Goal: Information Seeking & Learning: Learn about a topic

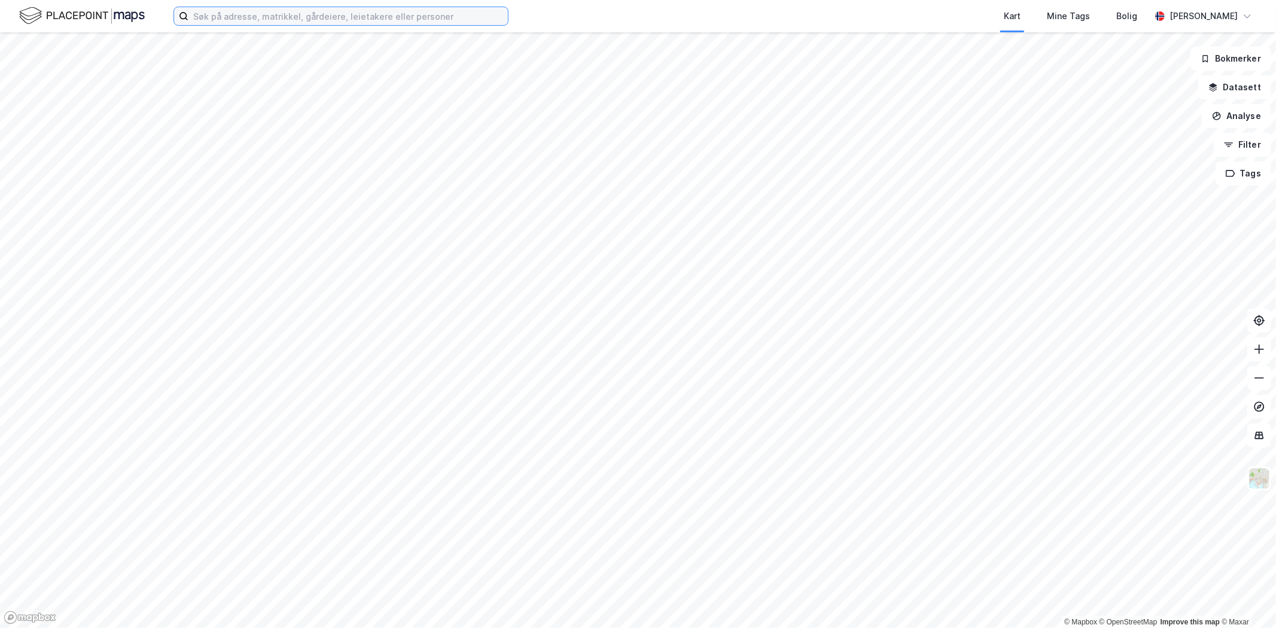
click at [194, 10] on input at bounding box center [347, 16] width 319 height 18
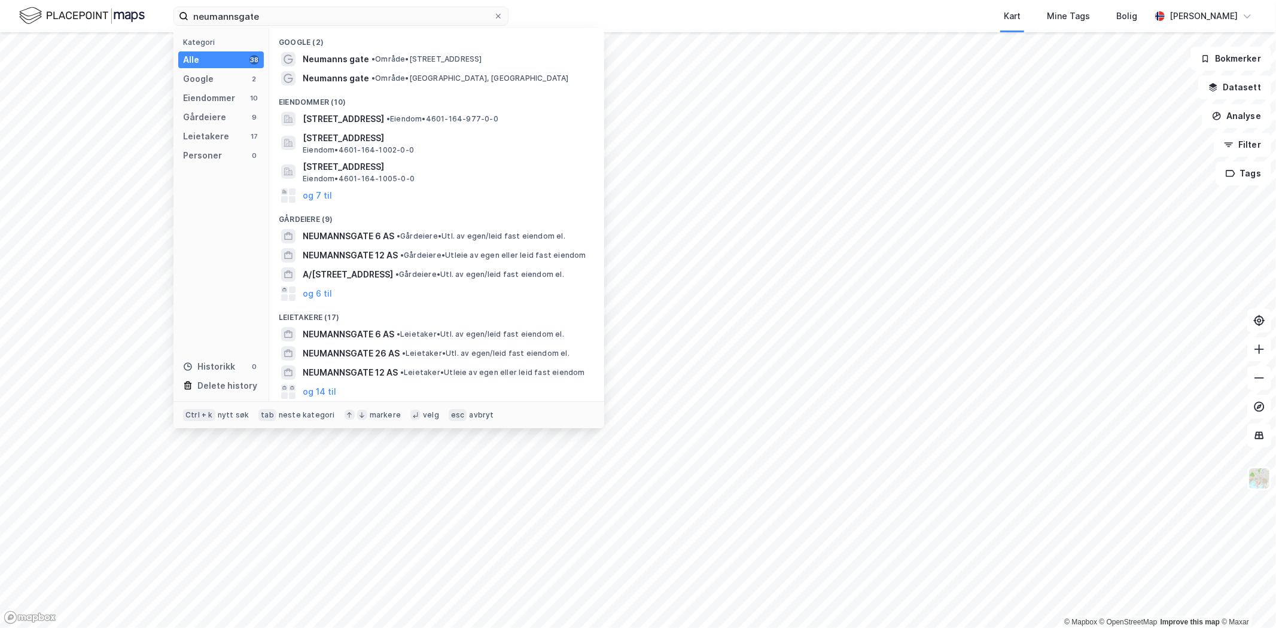
click at [383, 88] on div "Eiendommer (10)" at bounding box center [436, 99] width 335 height 22
click at [381, 82] on span "• Område • [GEOGRAPHIC_DATA], [GEOGRAPHIC_DATA]" at bounding box center [469, 79] width 197 height 10
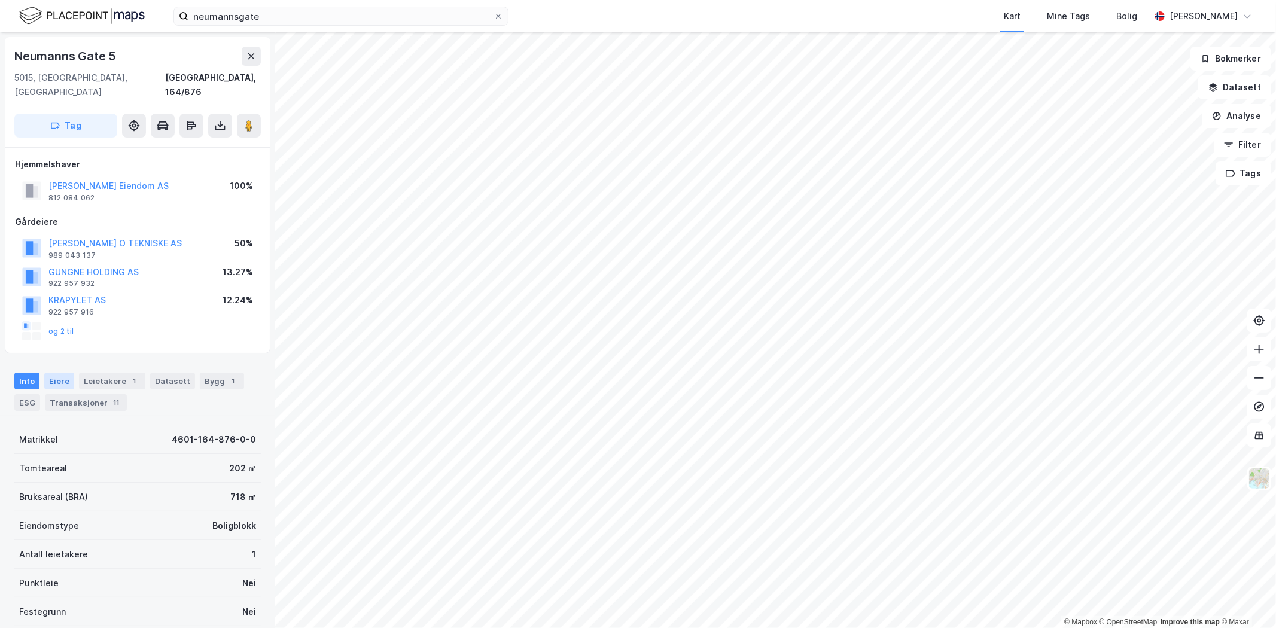
click at [56, 373] on div "Eiere" at bounding box center [59, 381] width 30 height 17
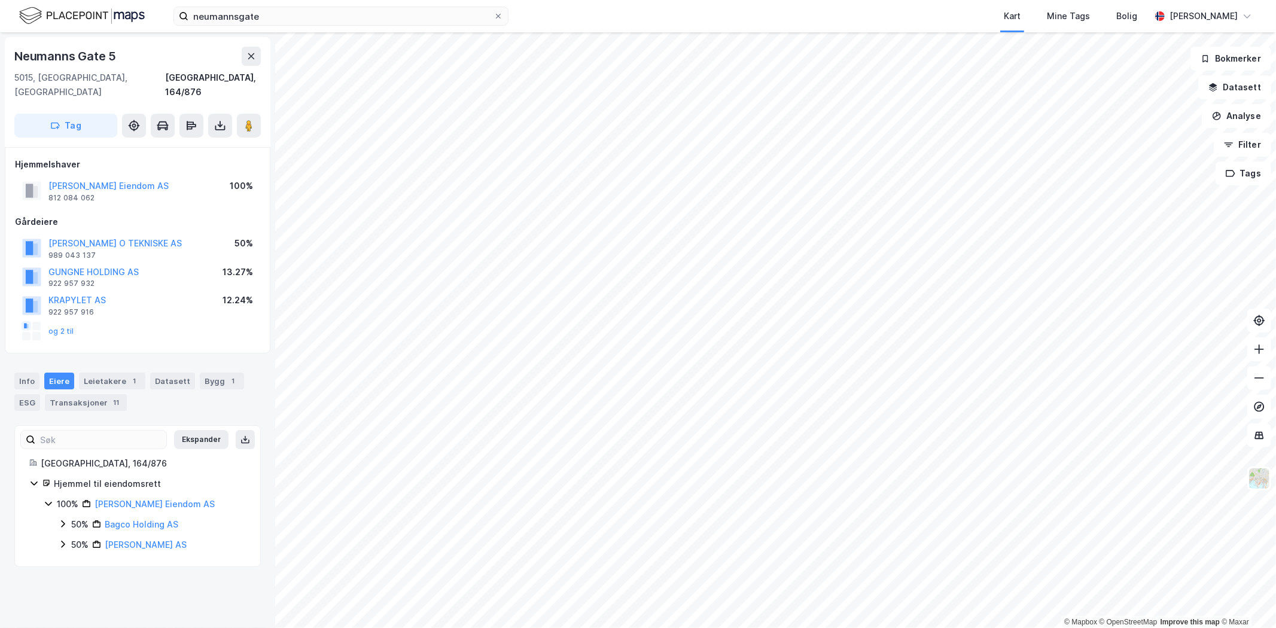
click at [48, 499] on icon at bounding box center [49, 504] width 10 height 10
click at [0, 0] on button "[PERSON_NAME] Eiendom AS" at bounding box center [0, 0] width 0 height 0
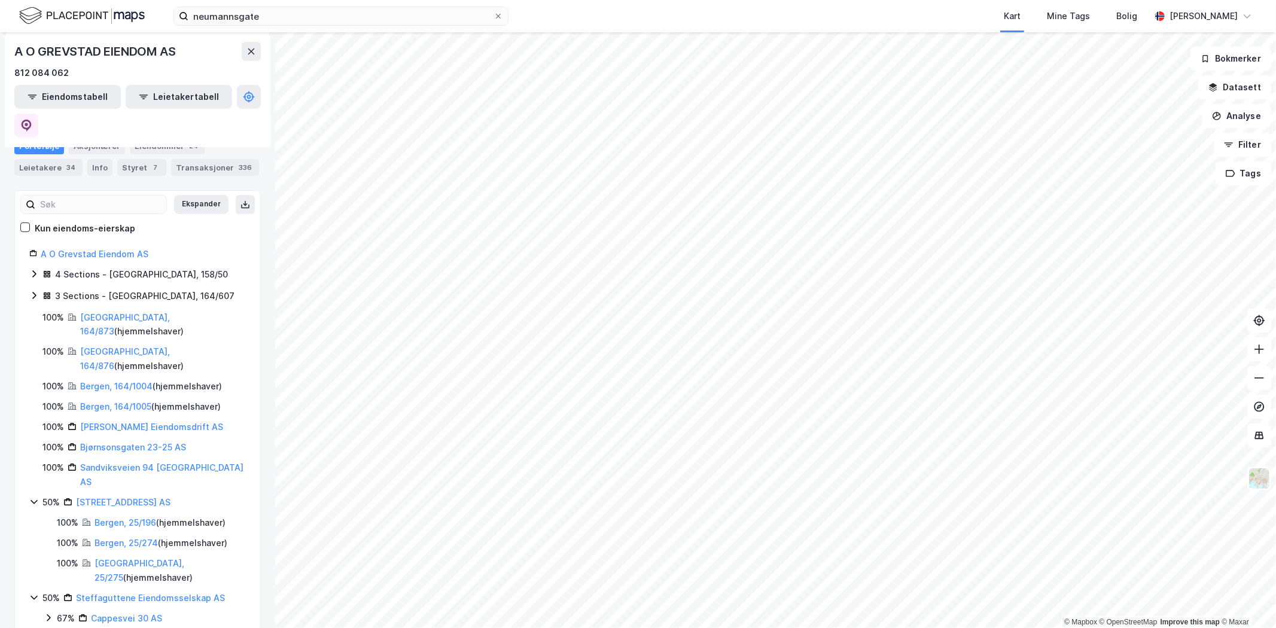
scroll to position [139, 0]
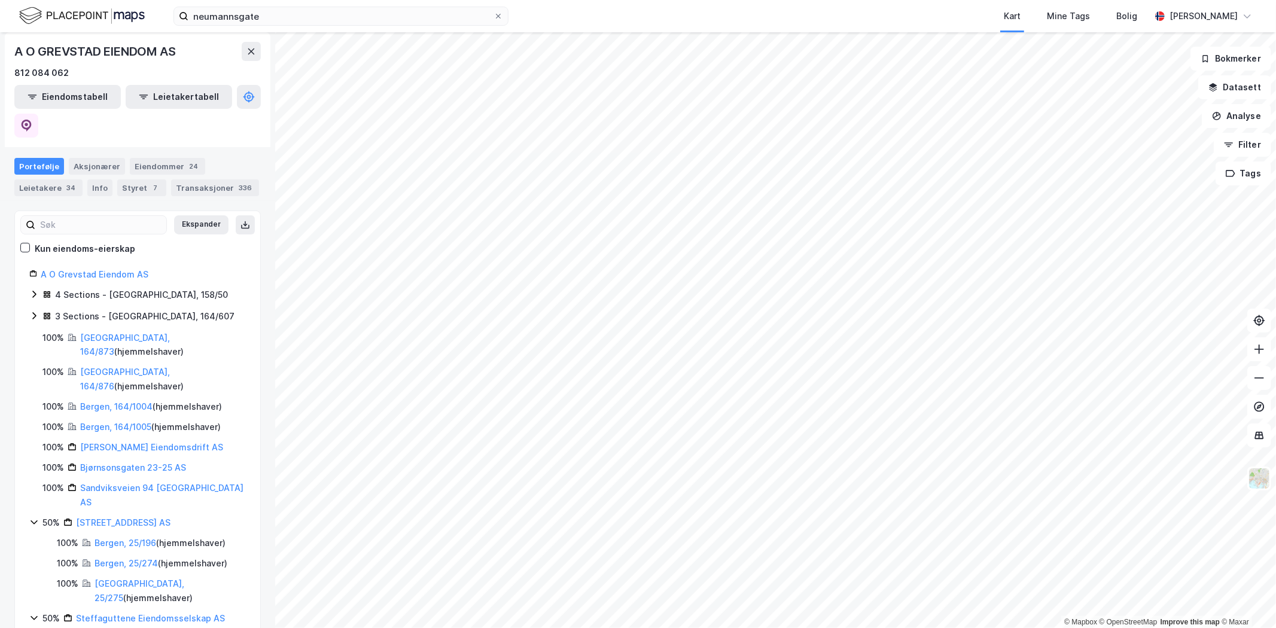
click at [37, 311] on icon at bounding box center [34, 316] width 10 height 10
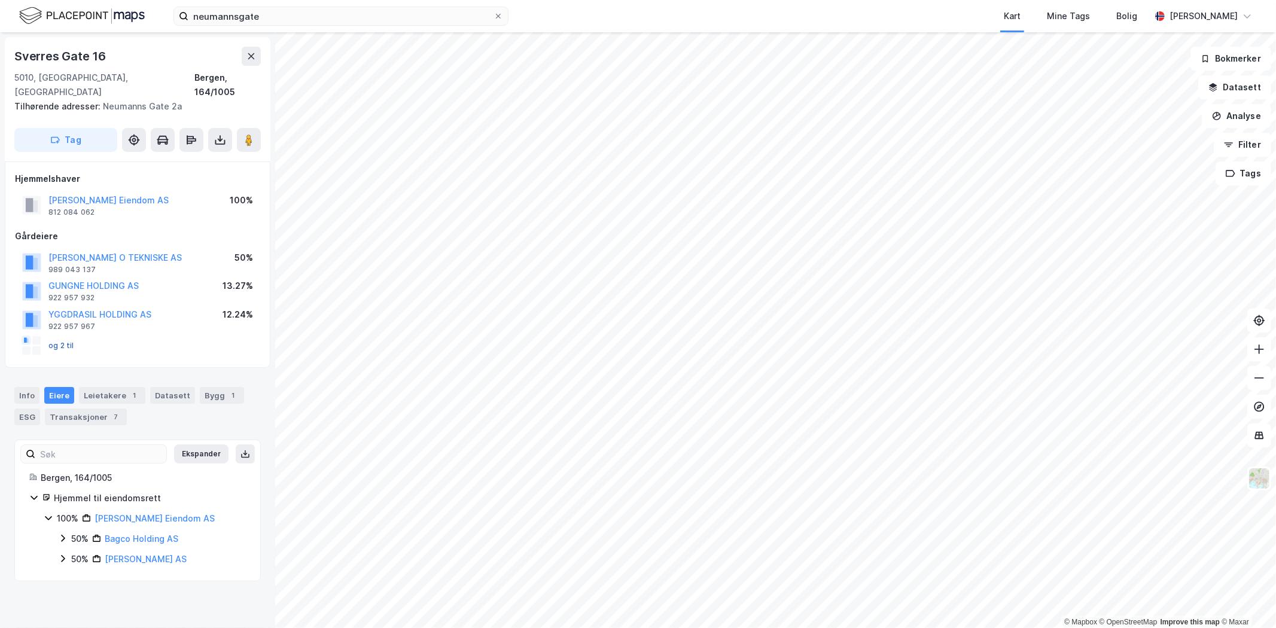
click at [0, 0] on button "og 2 til" at bounding box center [0, 0] width 0 height 0
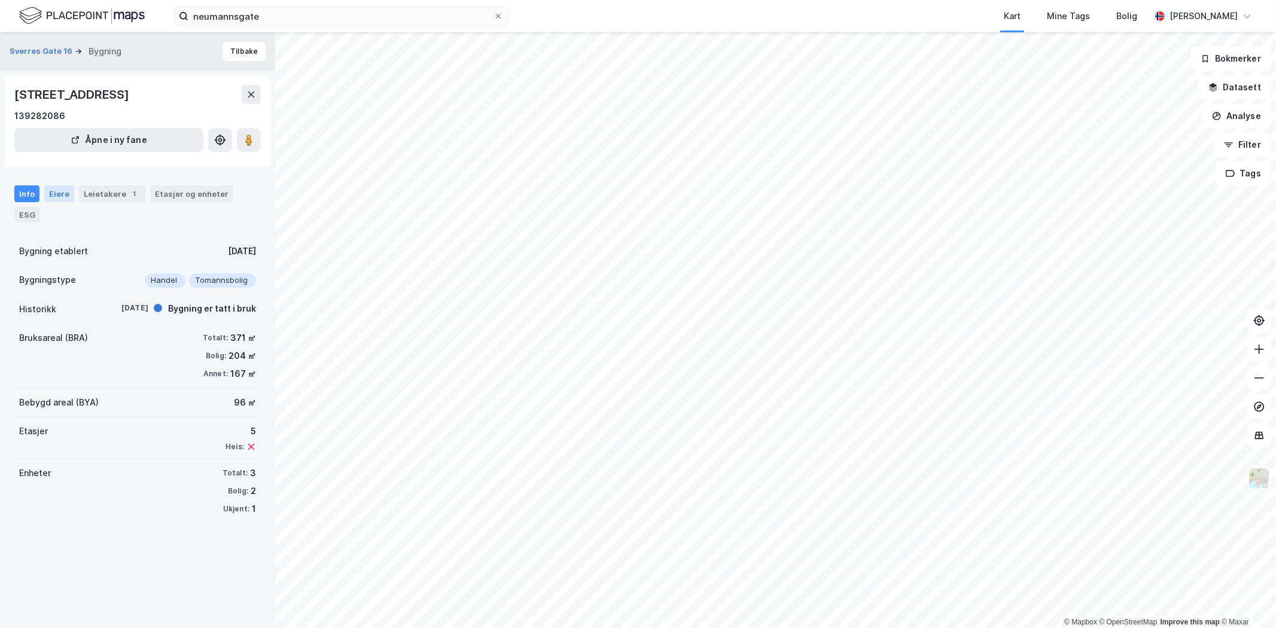
click at [57, 187] on div "Eiere" at bounding box center [59, 193] width 30 height 17
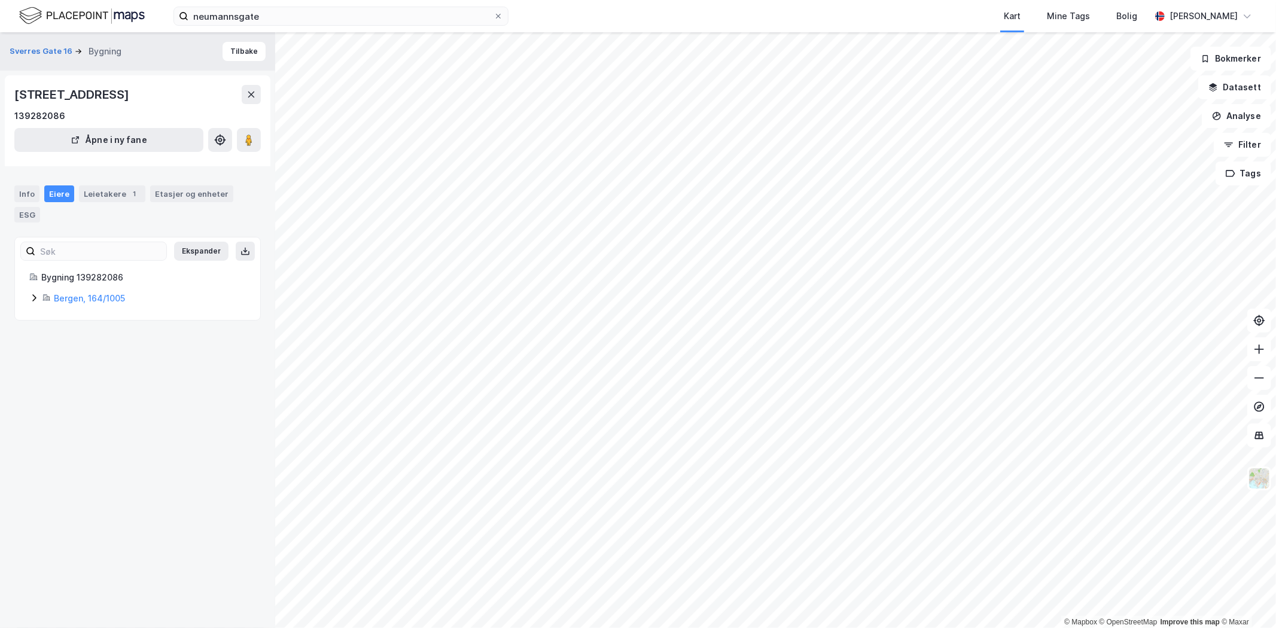
click at [35, 296] on icon at bounding box center [34, 298] width 10 height 10
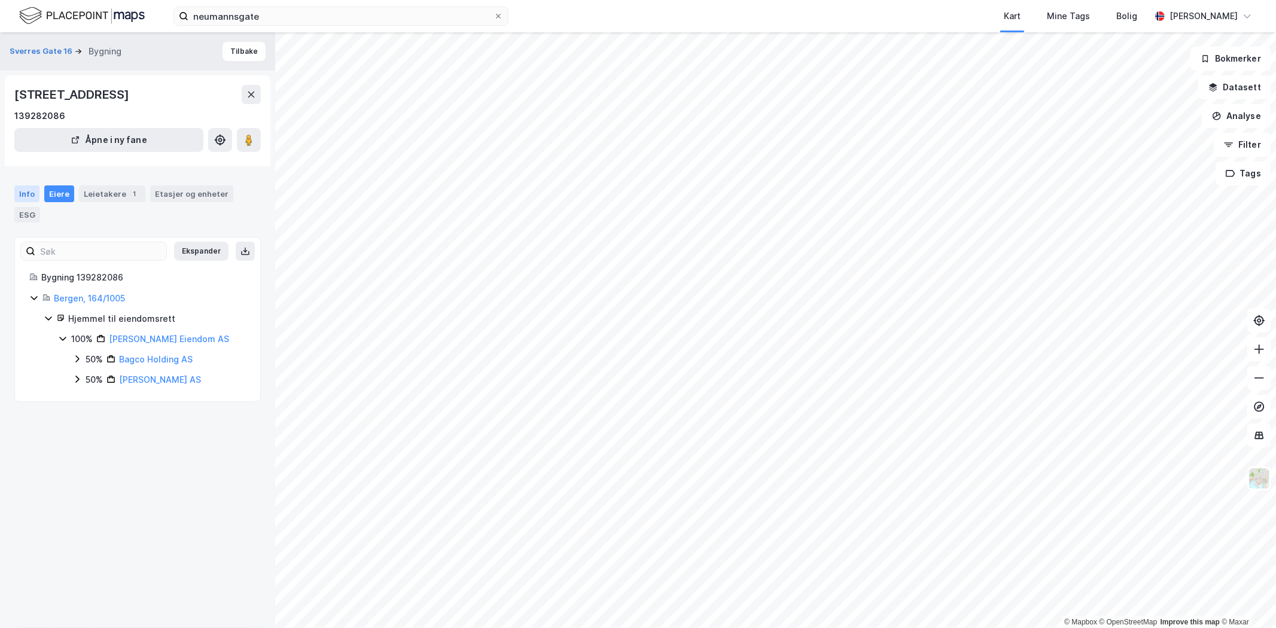
click at [23, 197] on div "Info" at bounding box center [26, 193] width 25 height 17
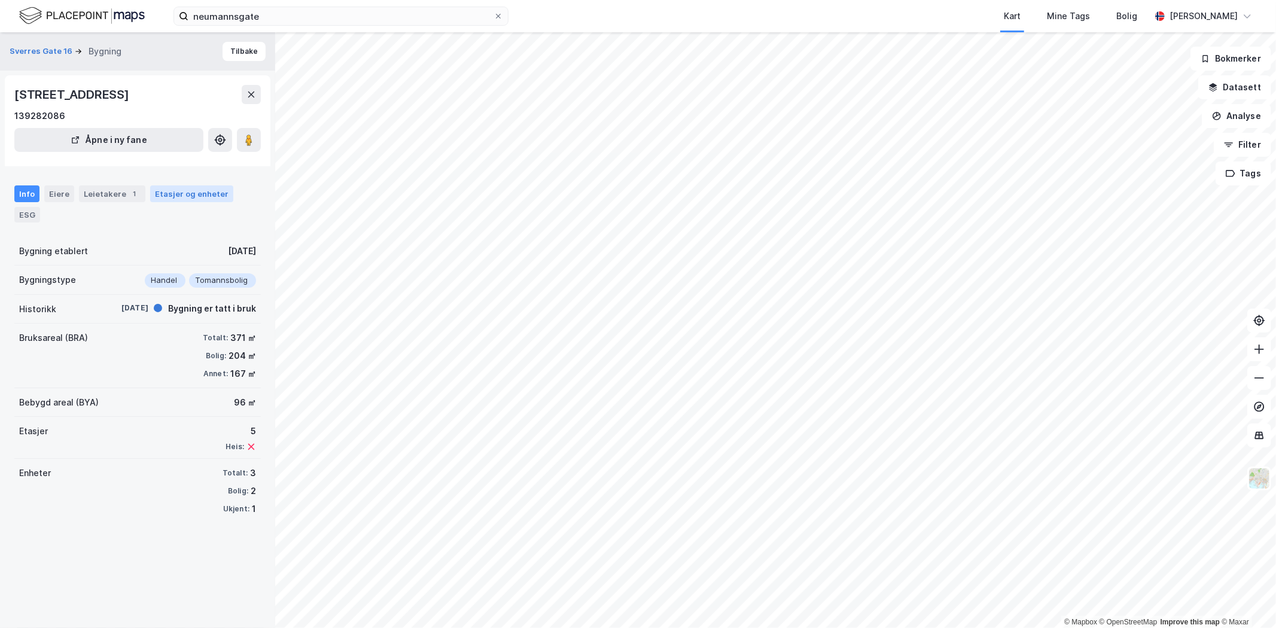
click at [181, 196] on div "Etasjer og enheter" at bounding box center [192, 193] width 74 height 11
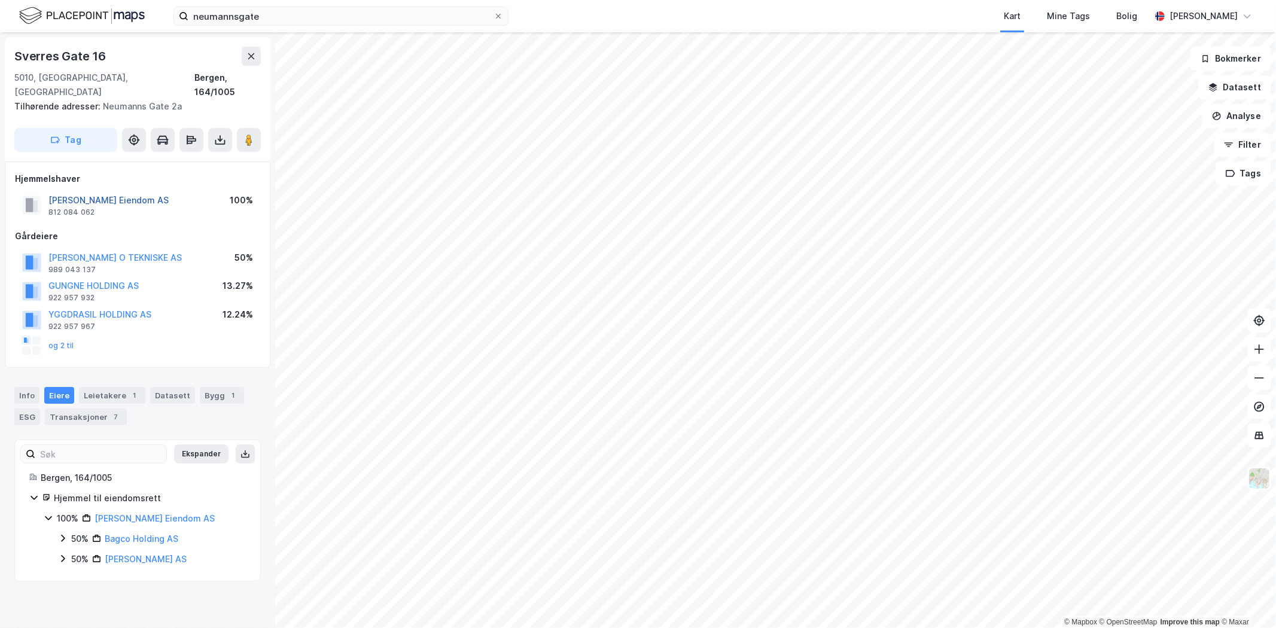
click at [0, 0] on button "[PERSON_NAME] Eiendom AS" at bounding box center [0, 0] width 0 height 0
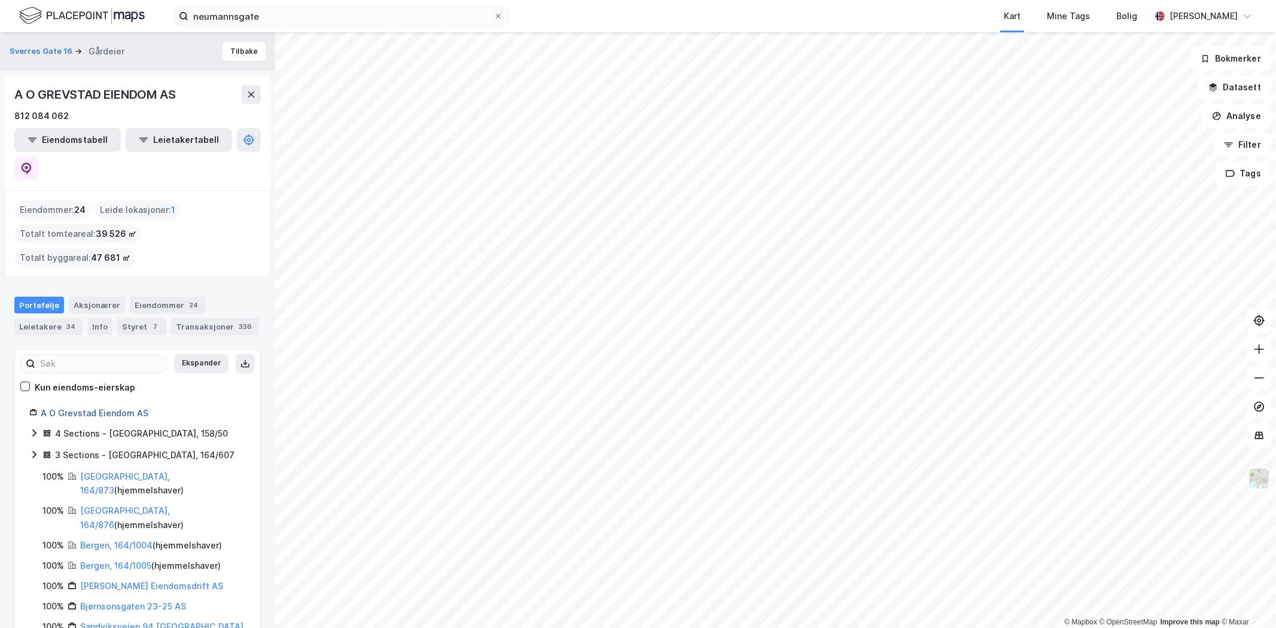
scroll to position [66, 0]
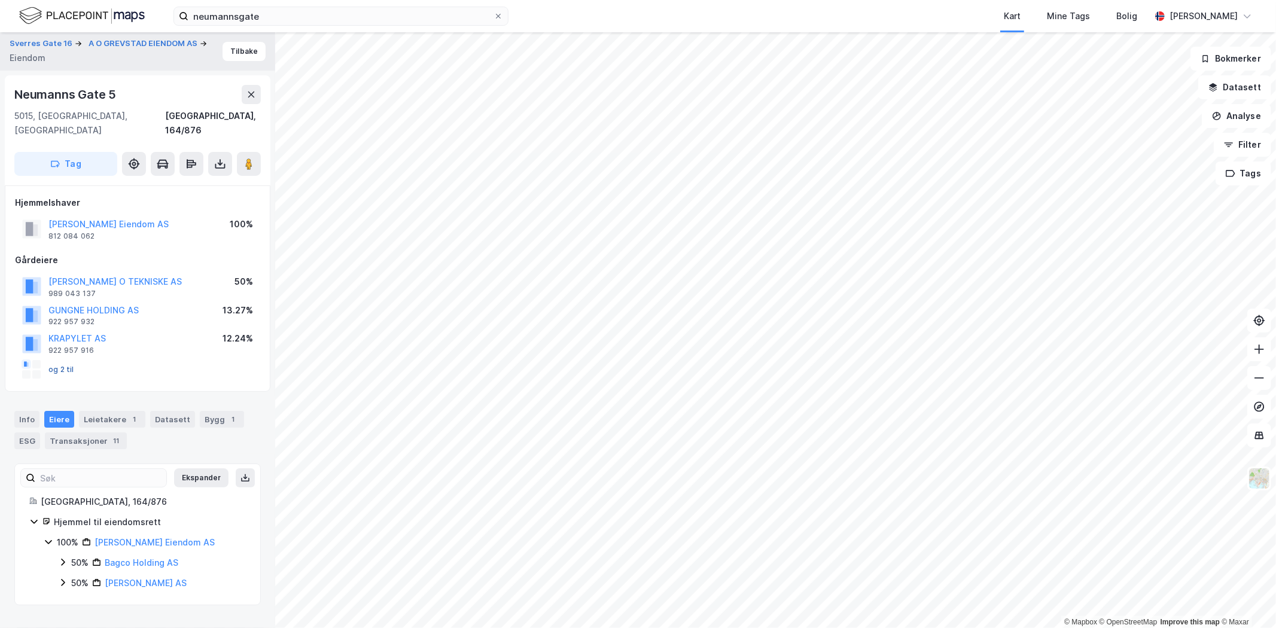
click at [0, 0] on button "og 2 til" at bounding box center [0, 0] width 0 height 0
click at [0, 0] on button "[PERSON_NAME] Eiendom AS" at bounding box center [0, 0] width 0 height 0
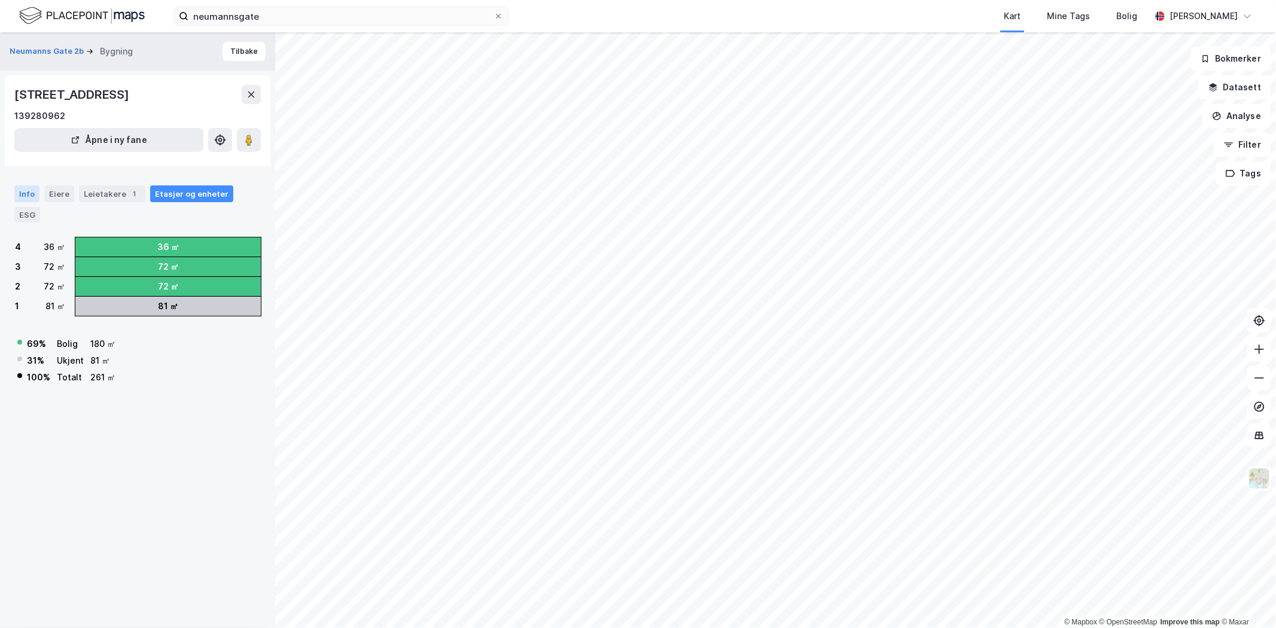
click at [27, 194] on div "Info" at bounding box center [26, 193] width 25 height 17
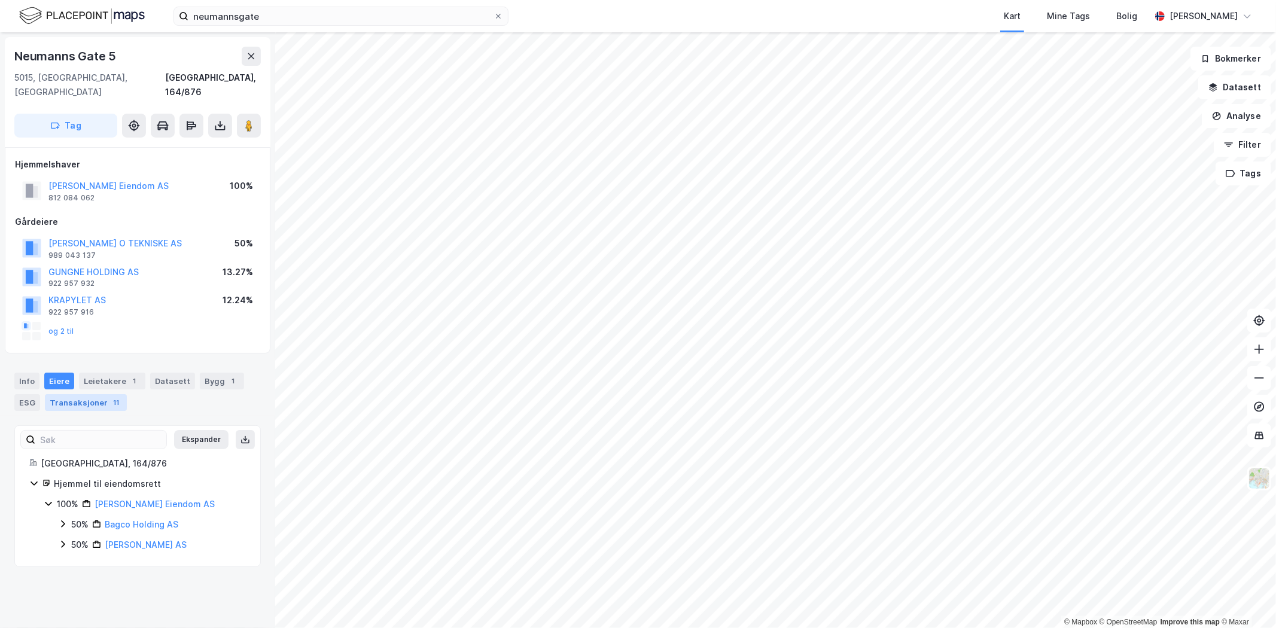
click at [77, 394] on div "Transaksjoner 11" at bounding box center [86, 402] width 82 height 17
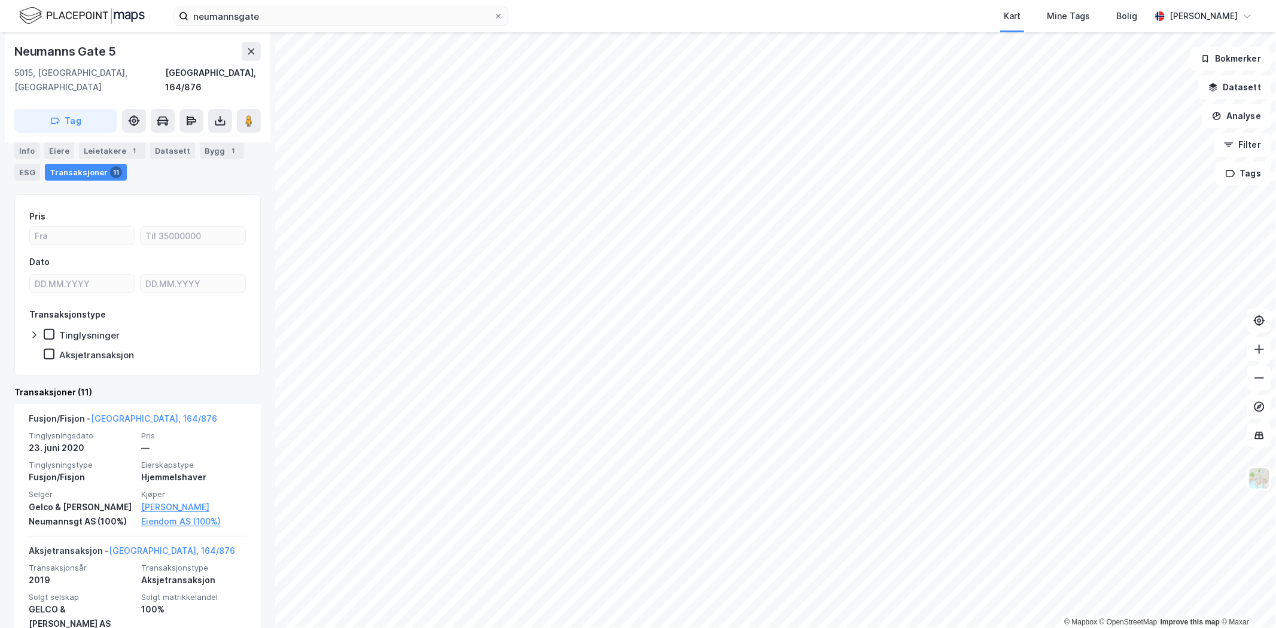
scroll to position [266, 0]
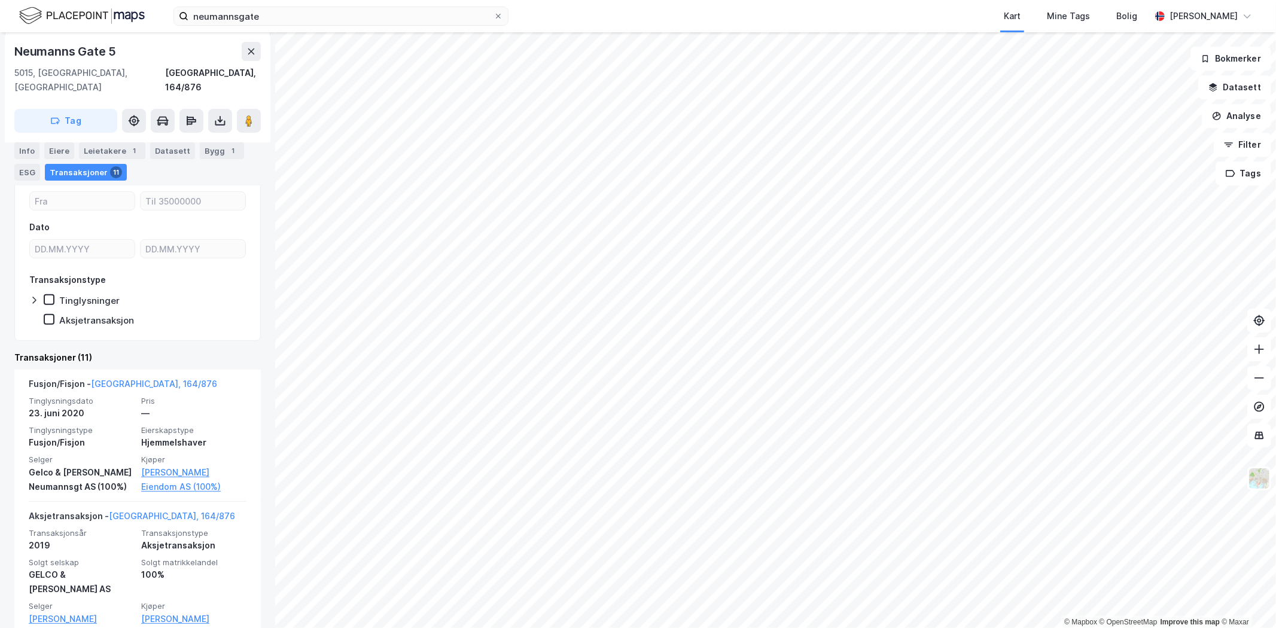
click at [57, 294] on div "Tinglysninger" at bounding box center [82, 300] width 76 height 12
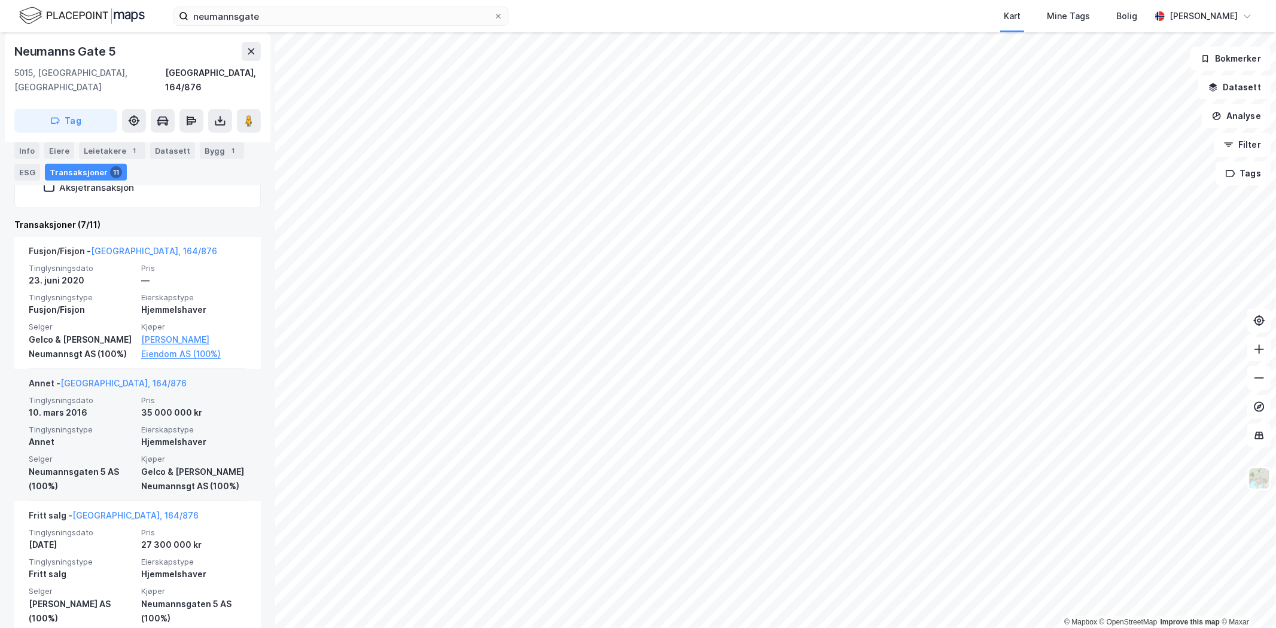
scroll to position [332, 0]
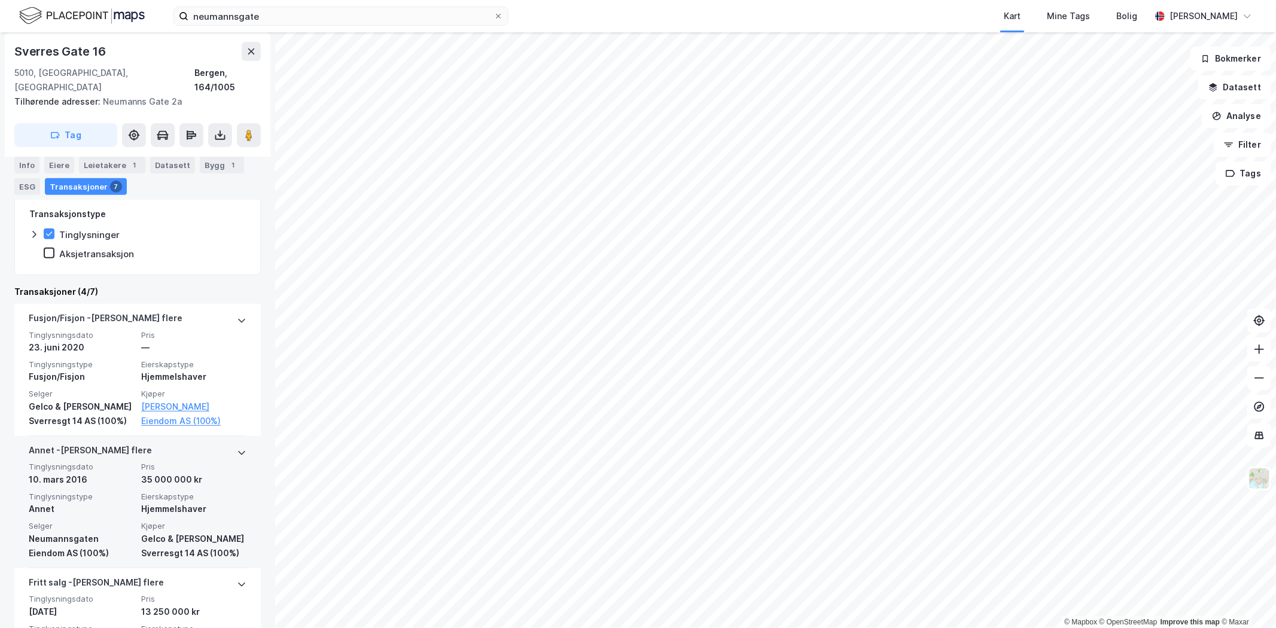
scroll to position [429, 0]
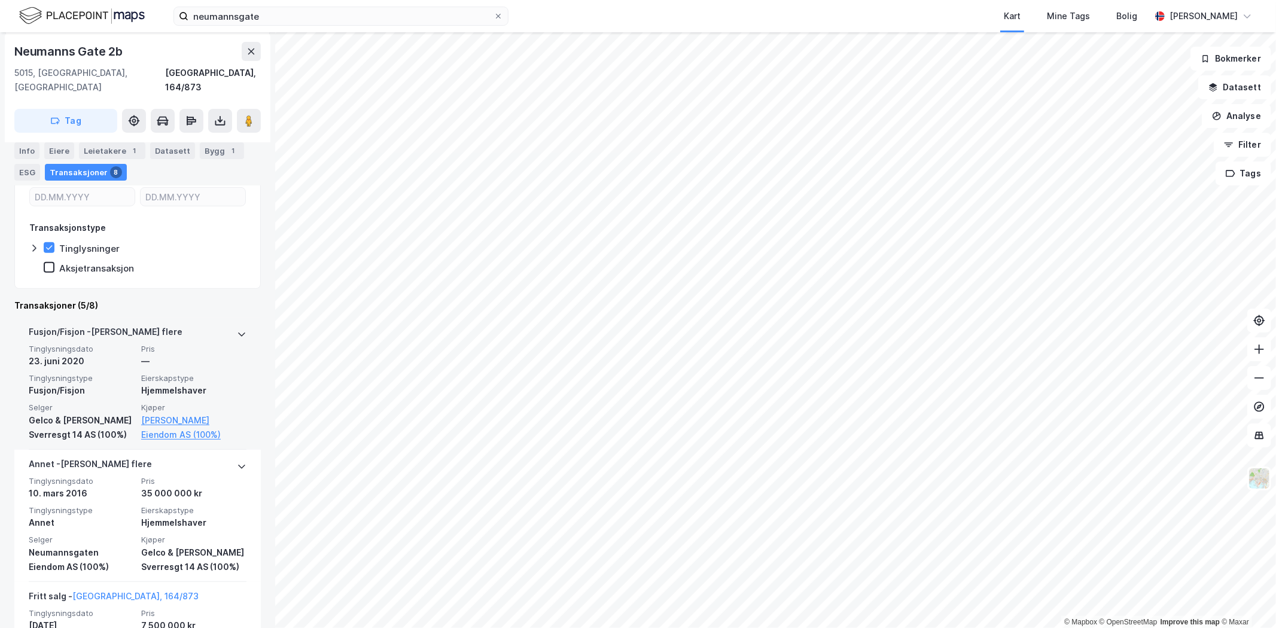
scroll to position [349, 0]
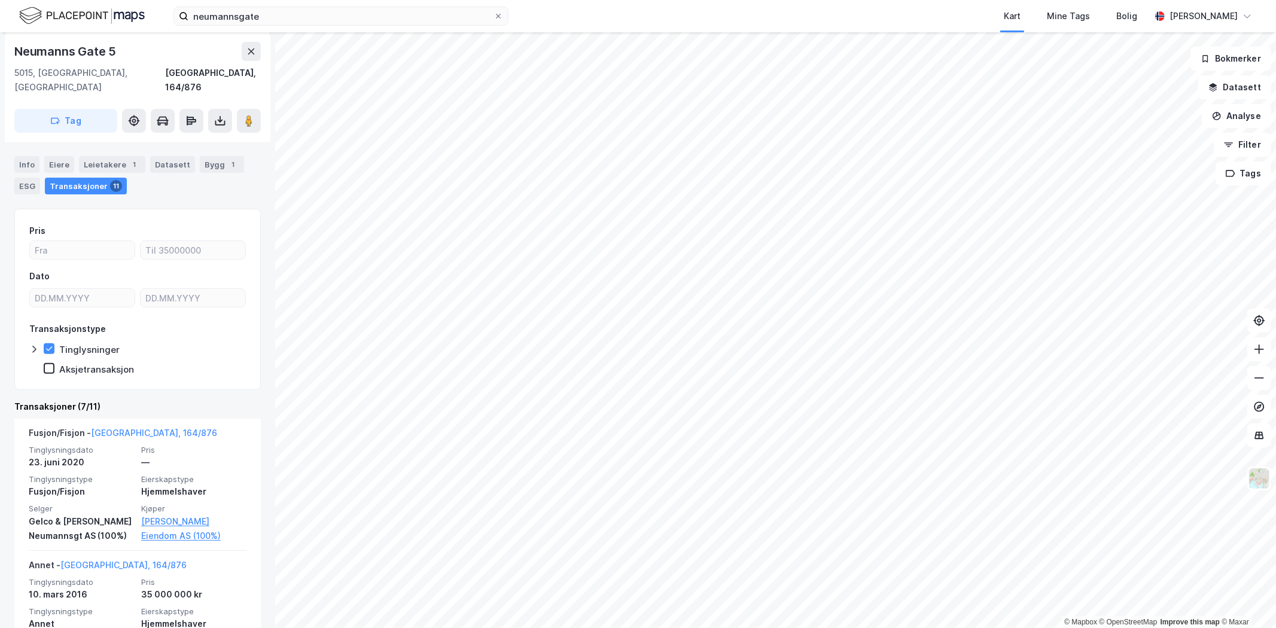
scroll to position [283, 0]
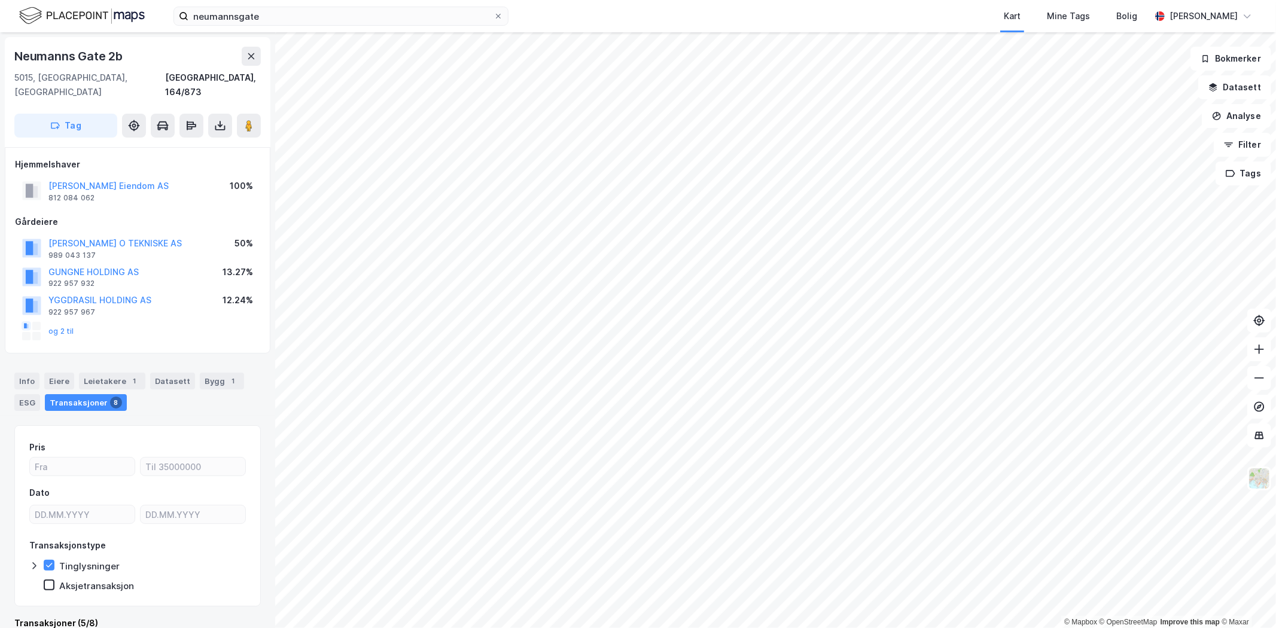
scroll to position [217, 0]
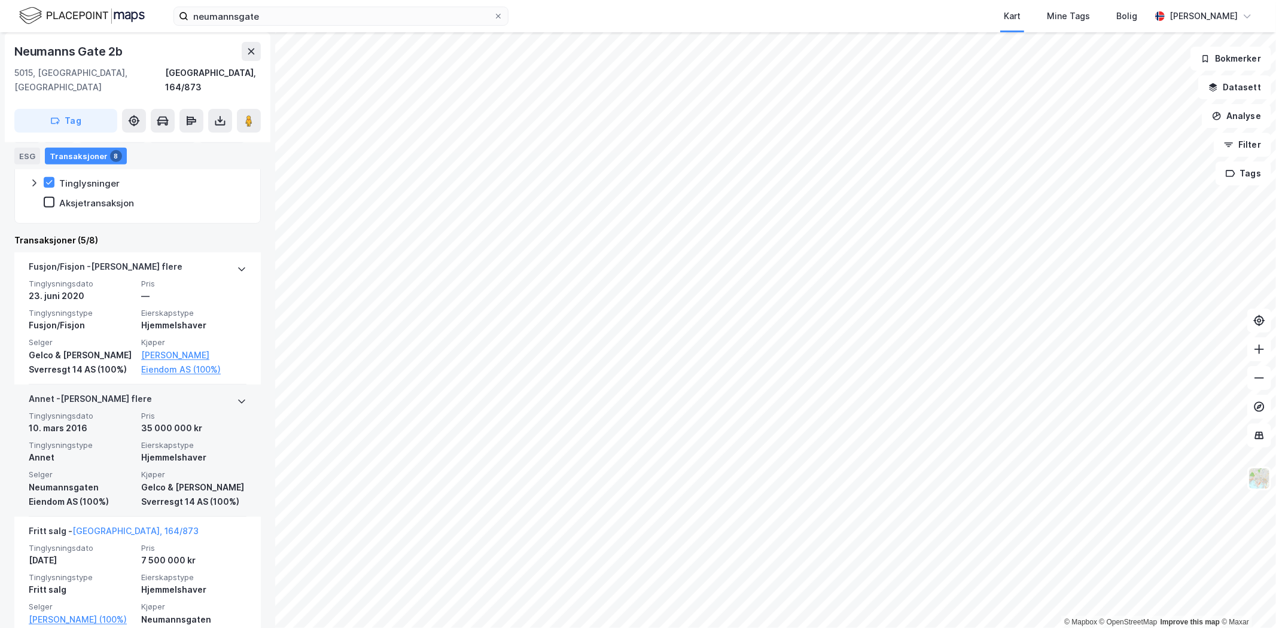
scroll to position [417, 0]
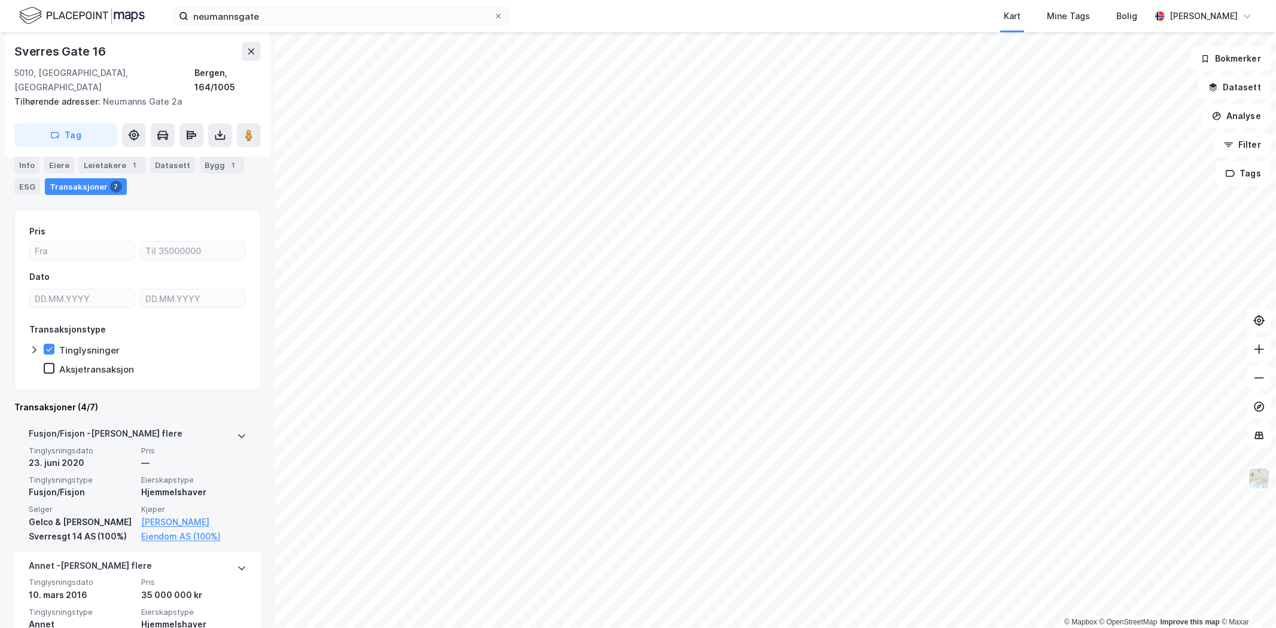
scroll to position [297, 0]
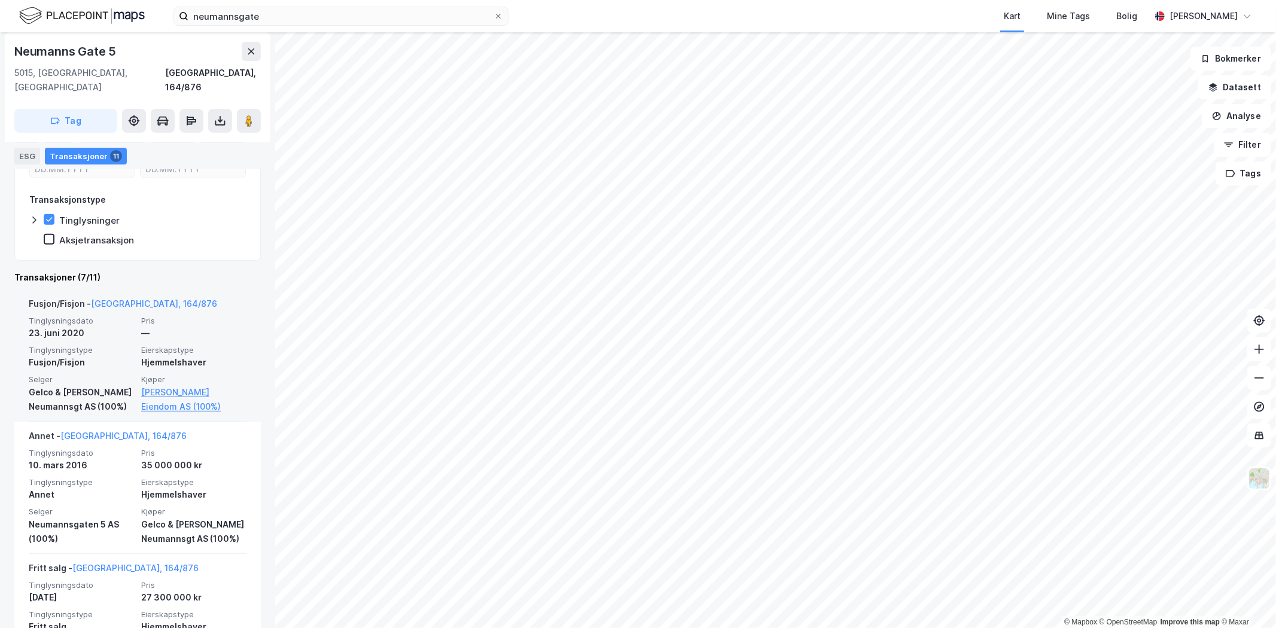
scroll to position [349, 0]
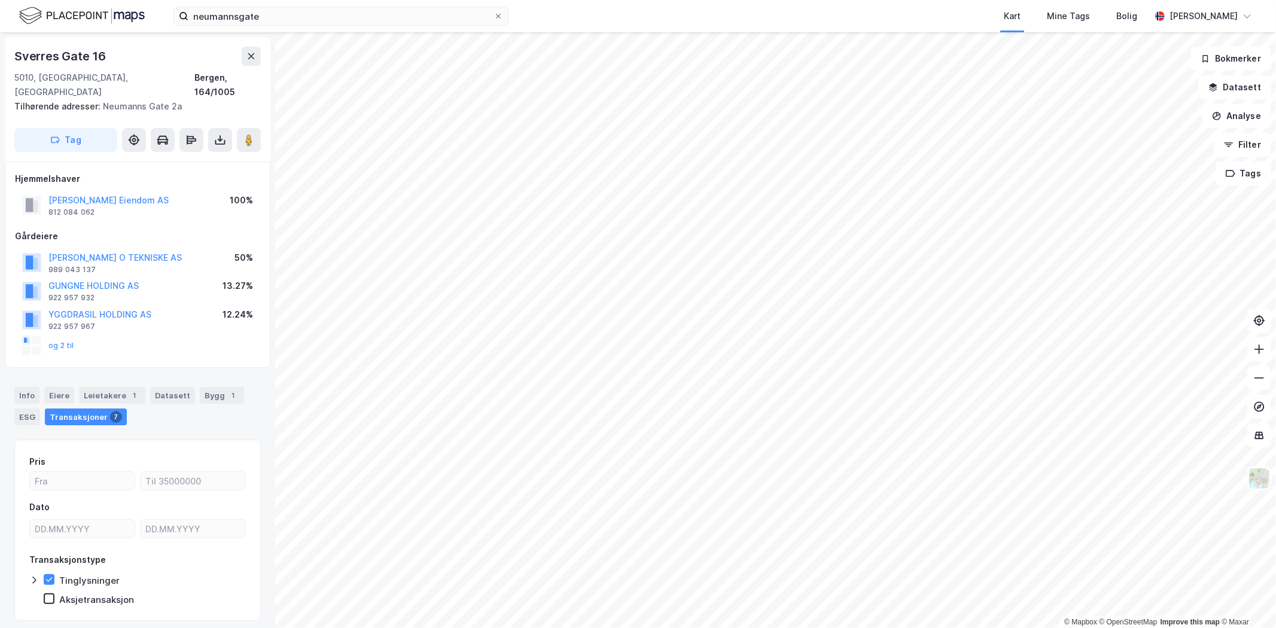
scroll to position [230, 0]
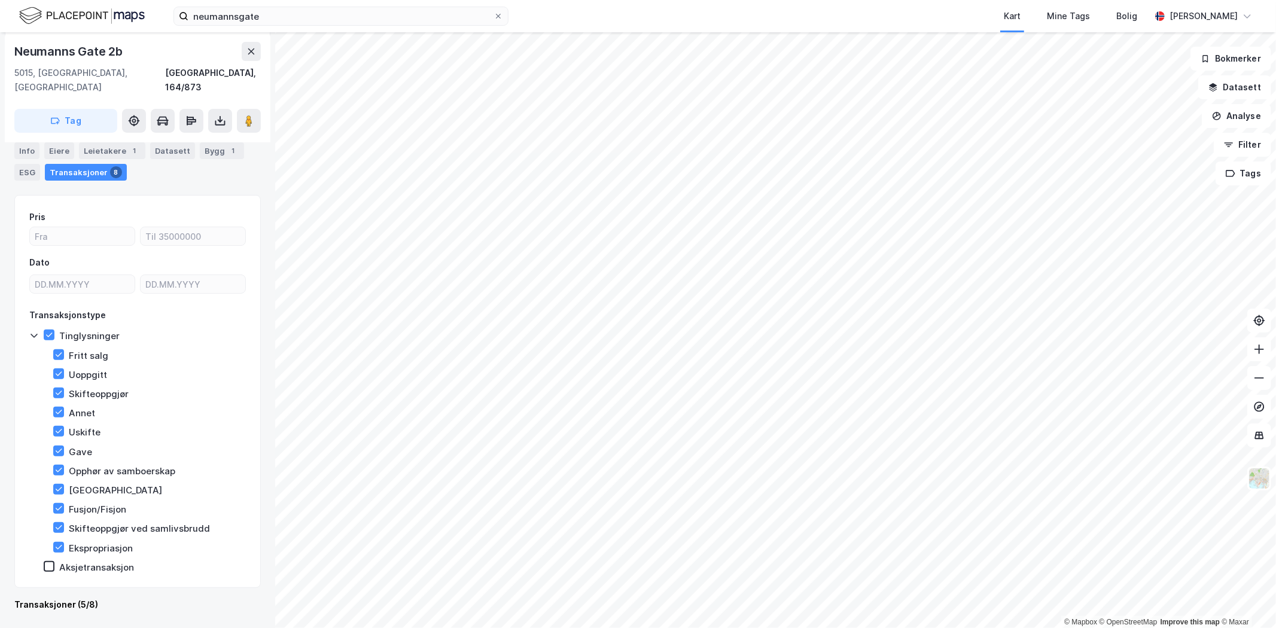
scroll to position [217, 0]
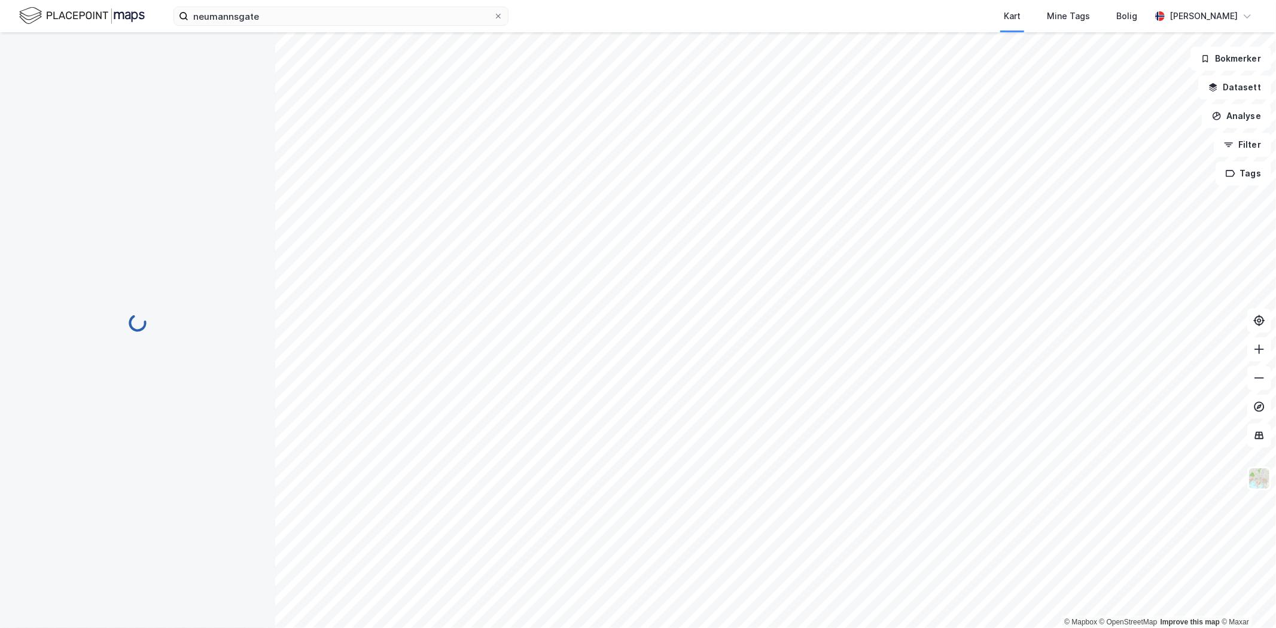
scroll to position [217, 0]
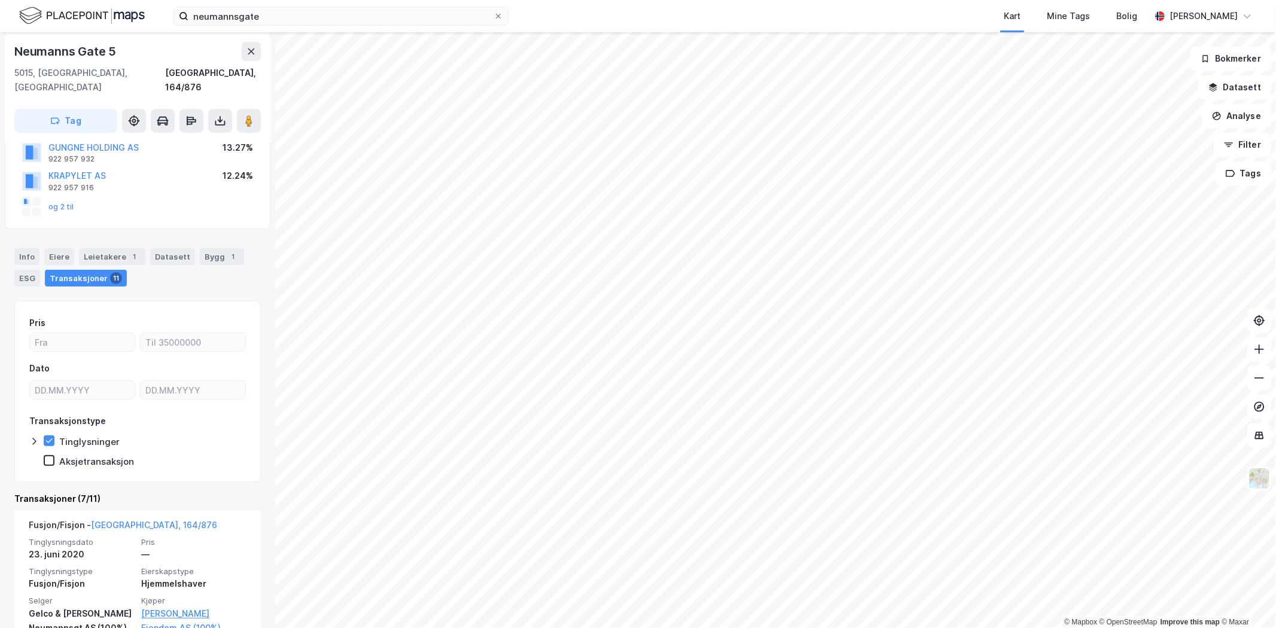
scroll to position [217, 0]
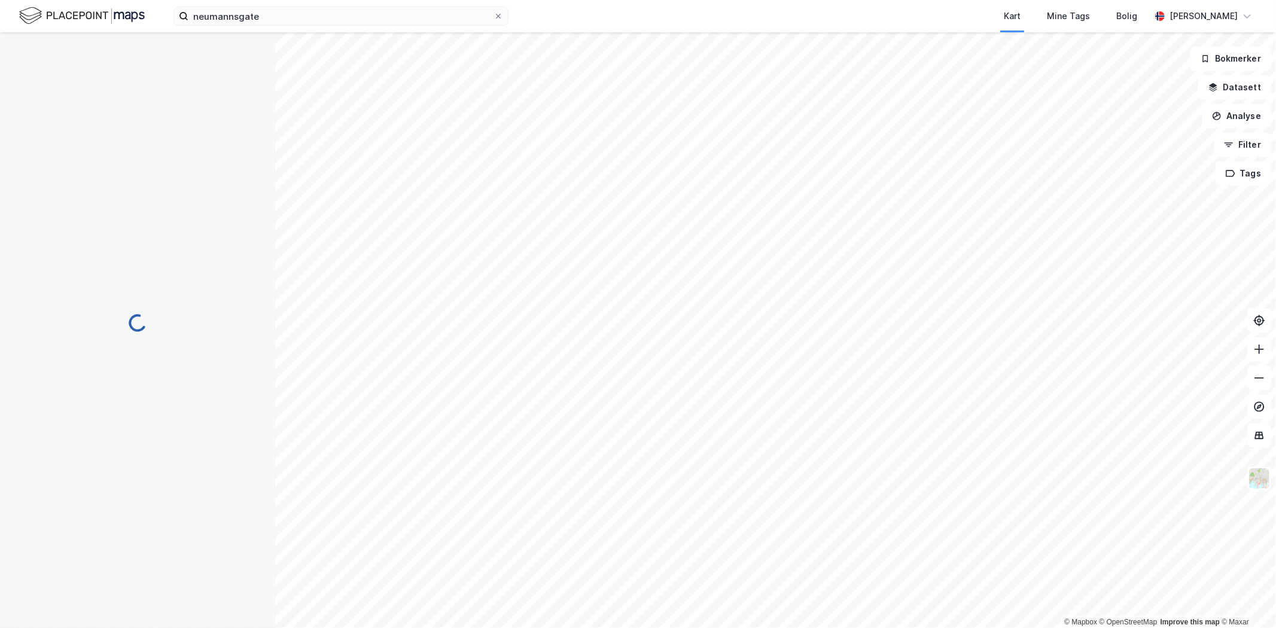
scroll to position [217, 0]
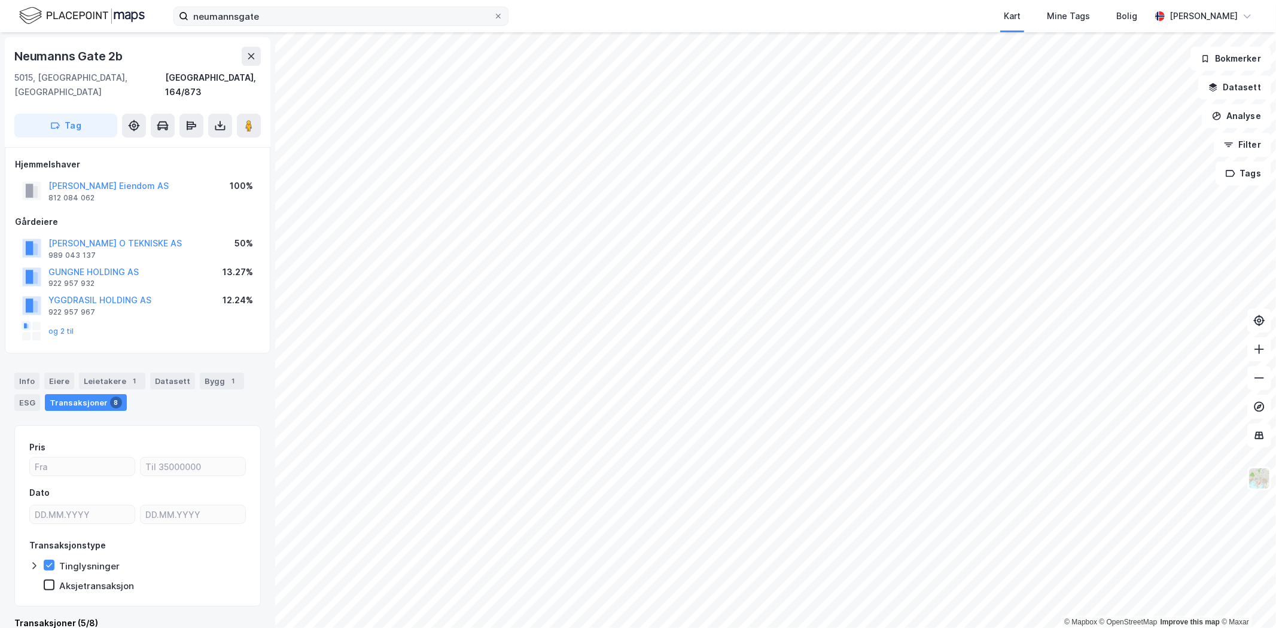
scroll to position [217, 0]
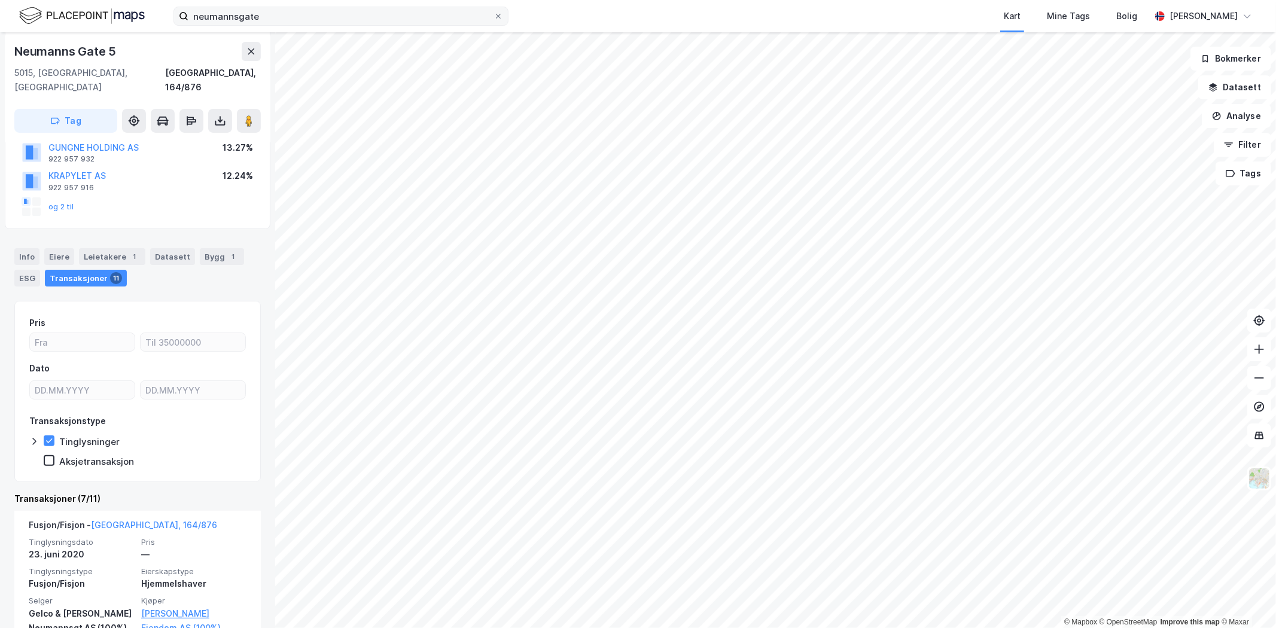
scroll to position [217, 0]
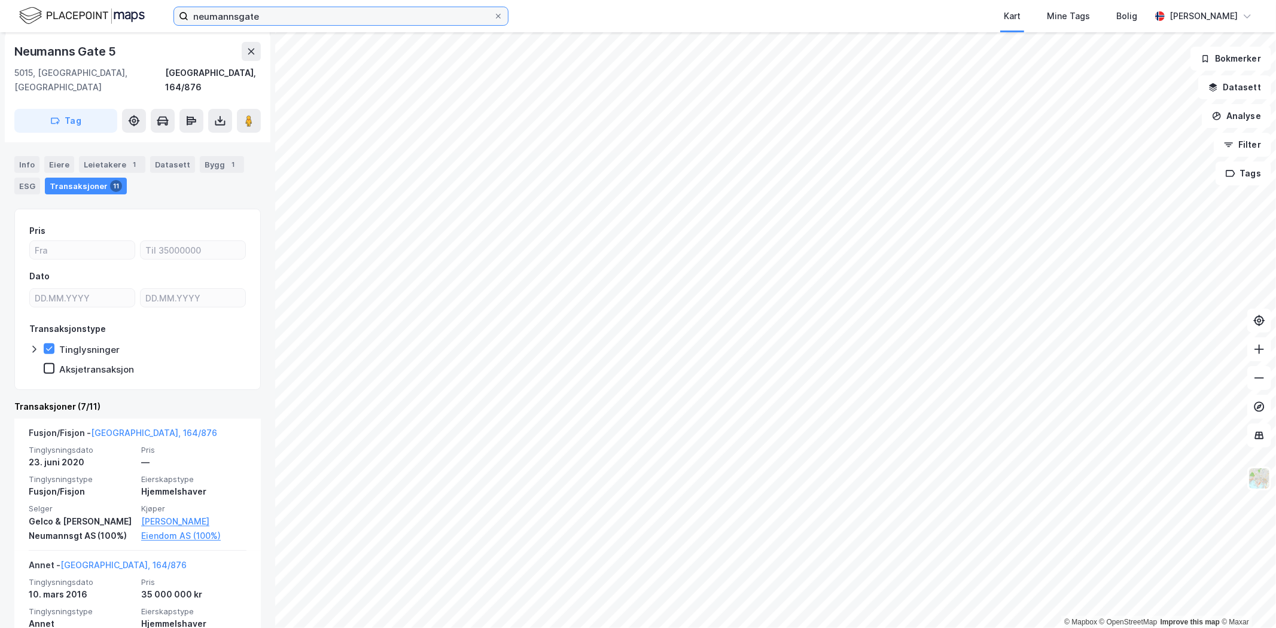
click at [272, 16] on input "neumannsgate" at bounding box center [340, 16] width 305 height 18
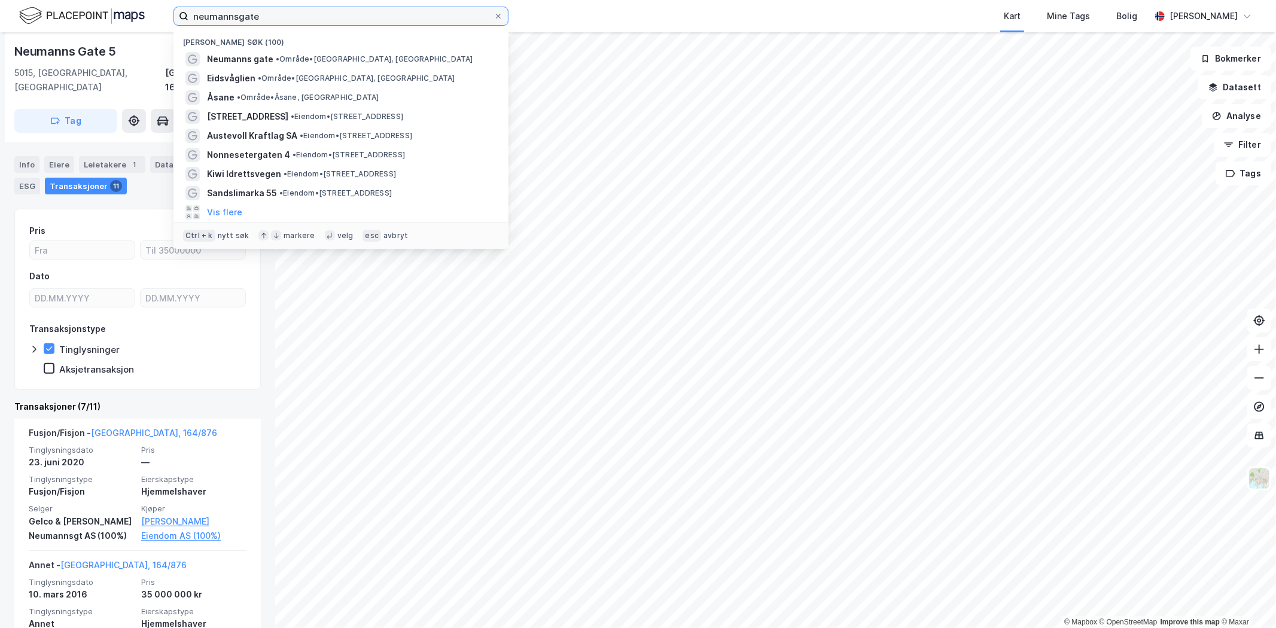
click at [272, 16] on input "neumannsgate" at bounding box center [340, 16] width 305 height 18
paste input "[STREET_ADDRESS]"
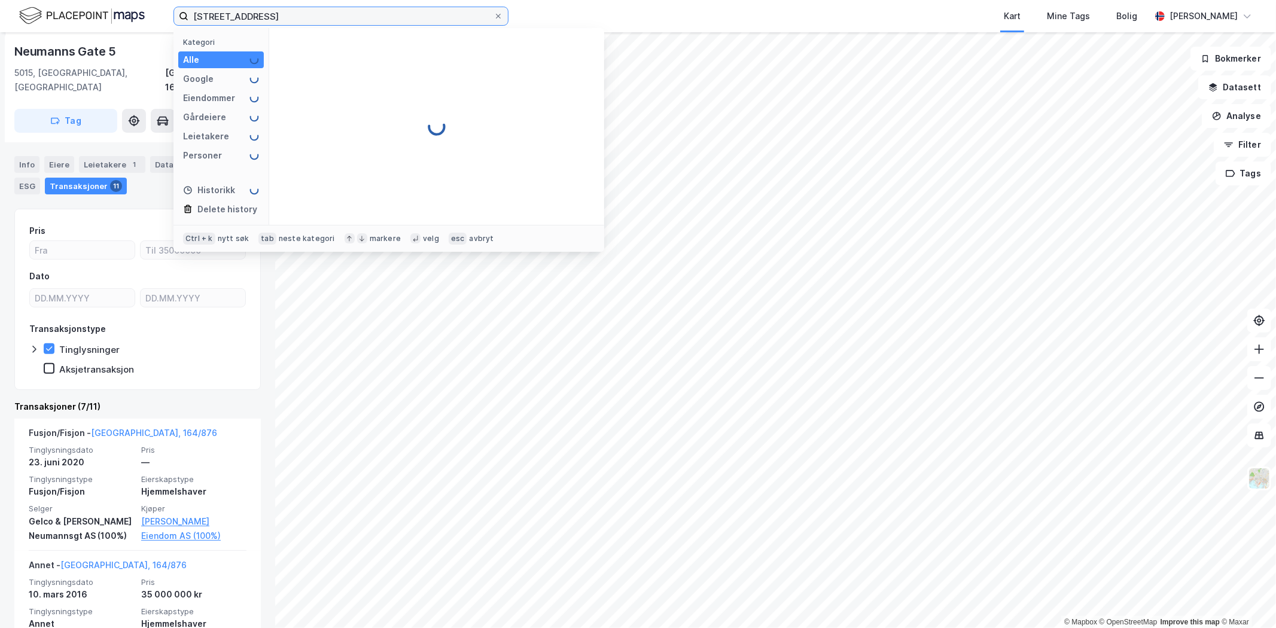
type input "[STREET_ADDRESS]"
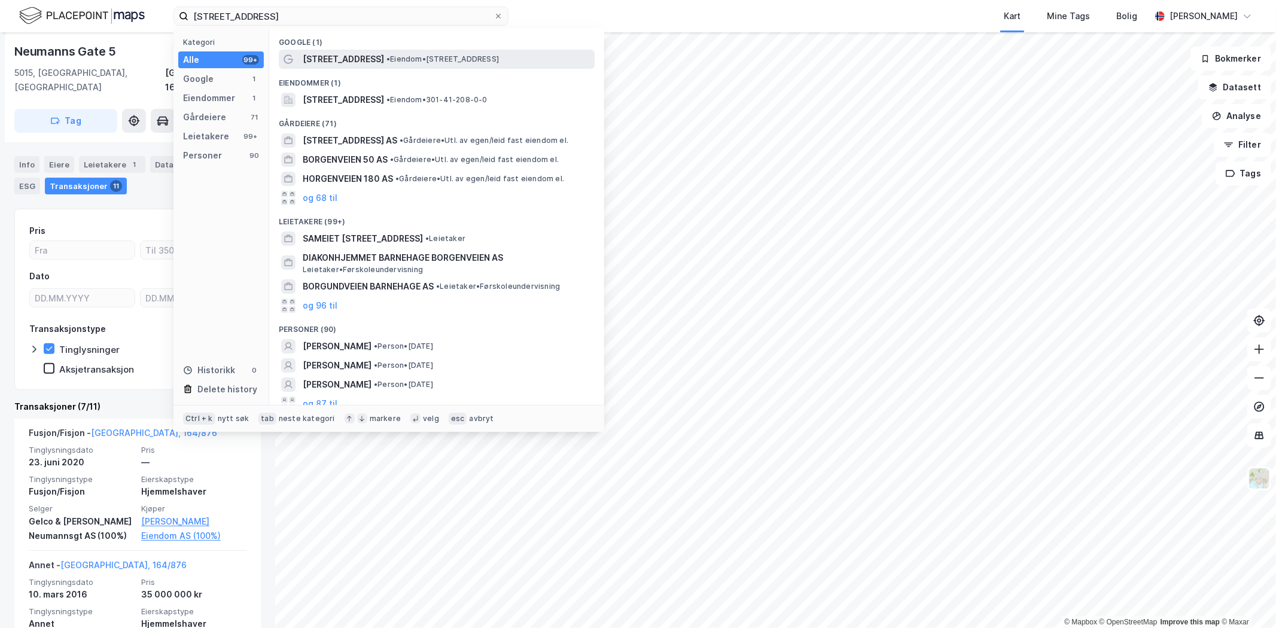
click at [403, 66] on div "[STREET_ADDRESS] • Eiendom • [STREET_ADDRESS]" at bounding box center [437, 59] width 316 height 19
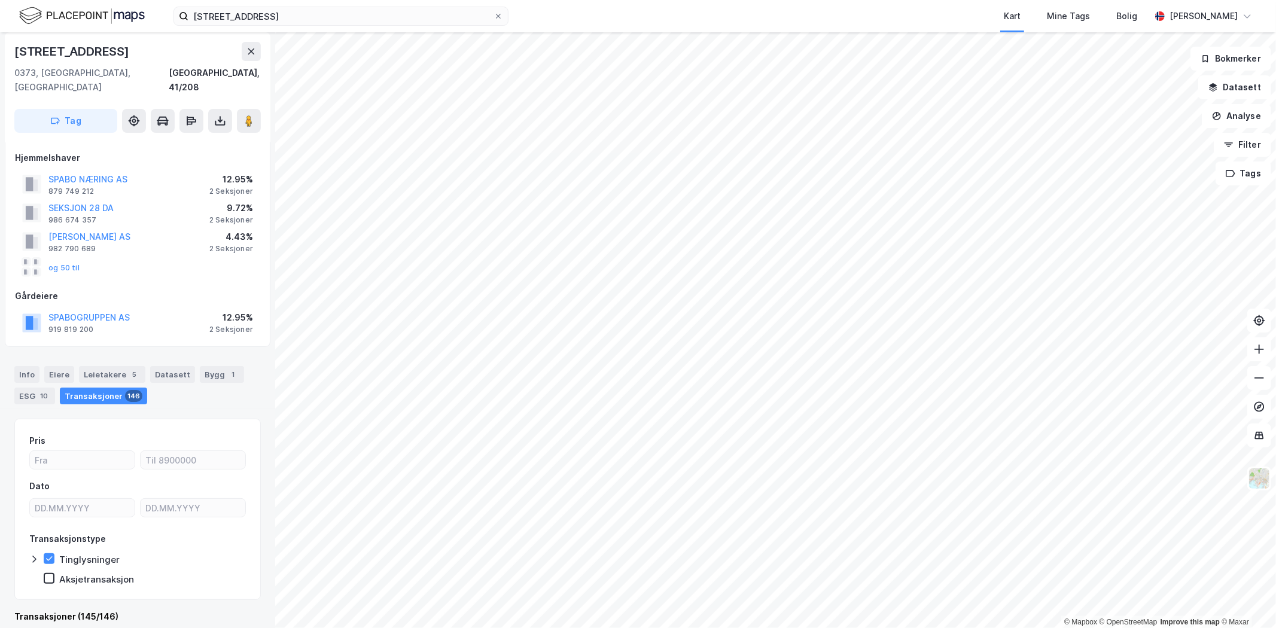
scroll to position [217, 0]
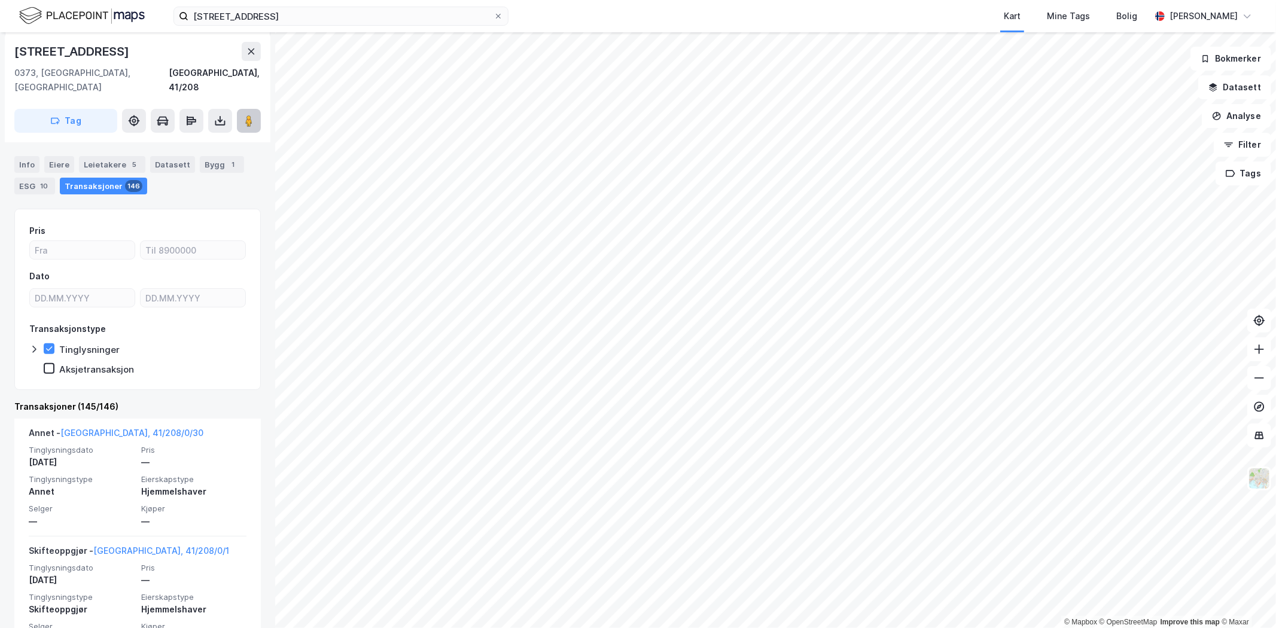
click at [250, 115] on image at bounding box center [248, 121] width 7 height 12
